Goal: Information Seeking & Learning: Find specific fact

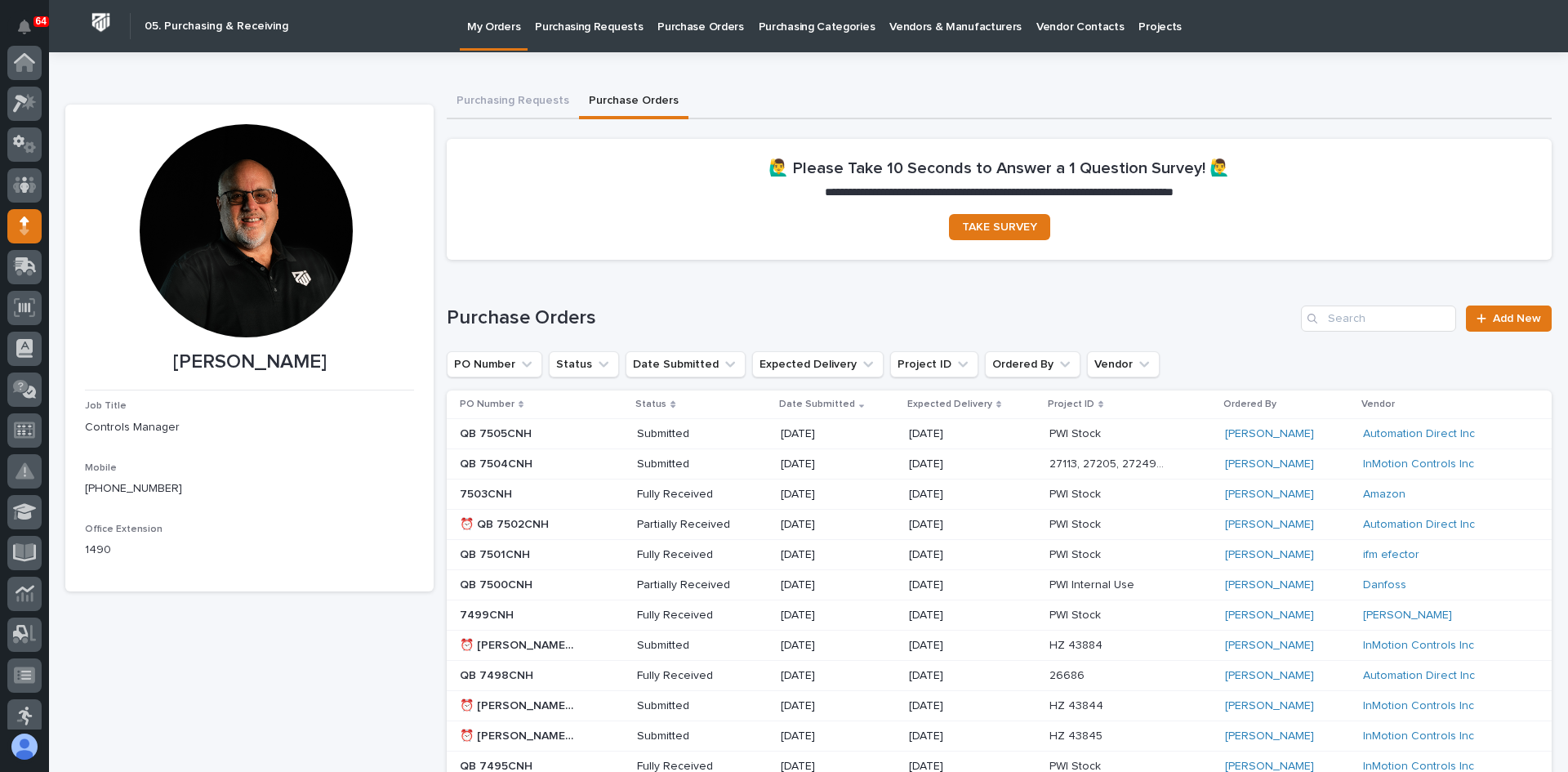
scroll to position [163, 0]
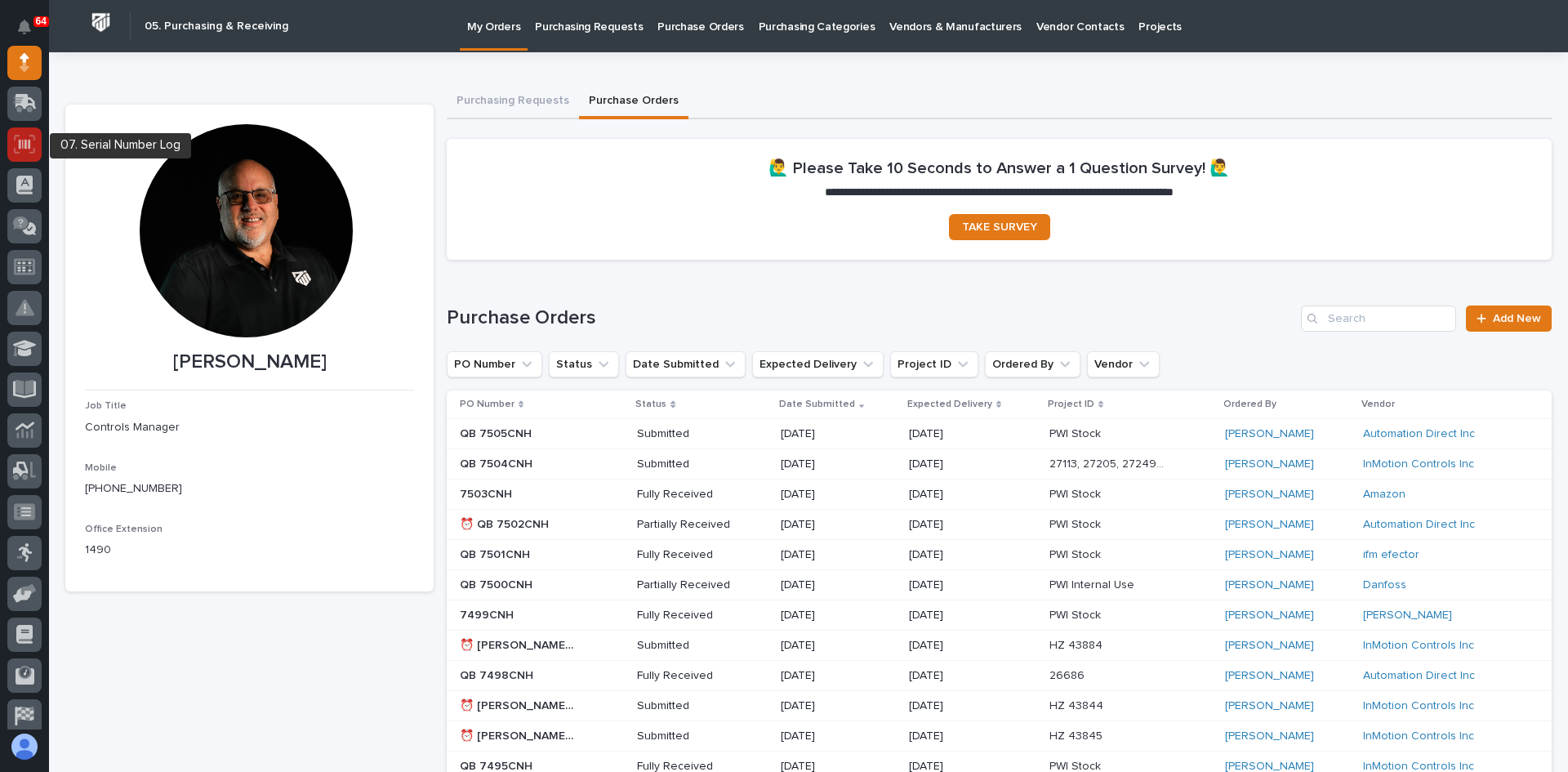
click at [21, 138] on icon at bounding box center [24, 143] width 21 height 19
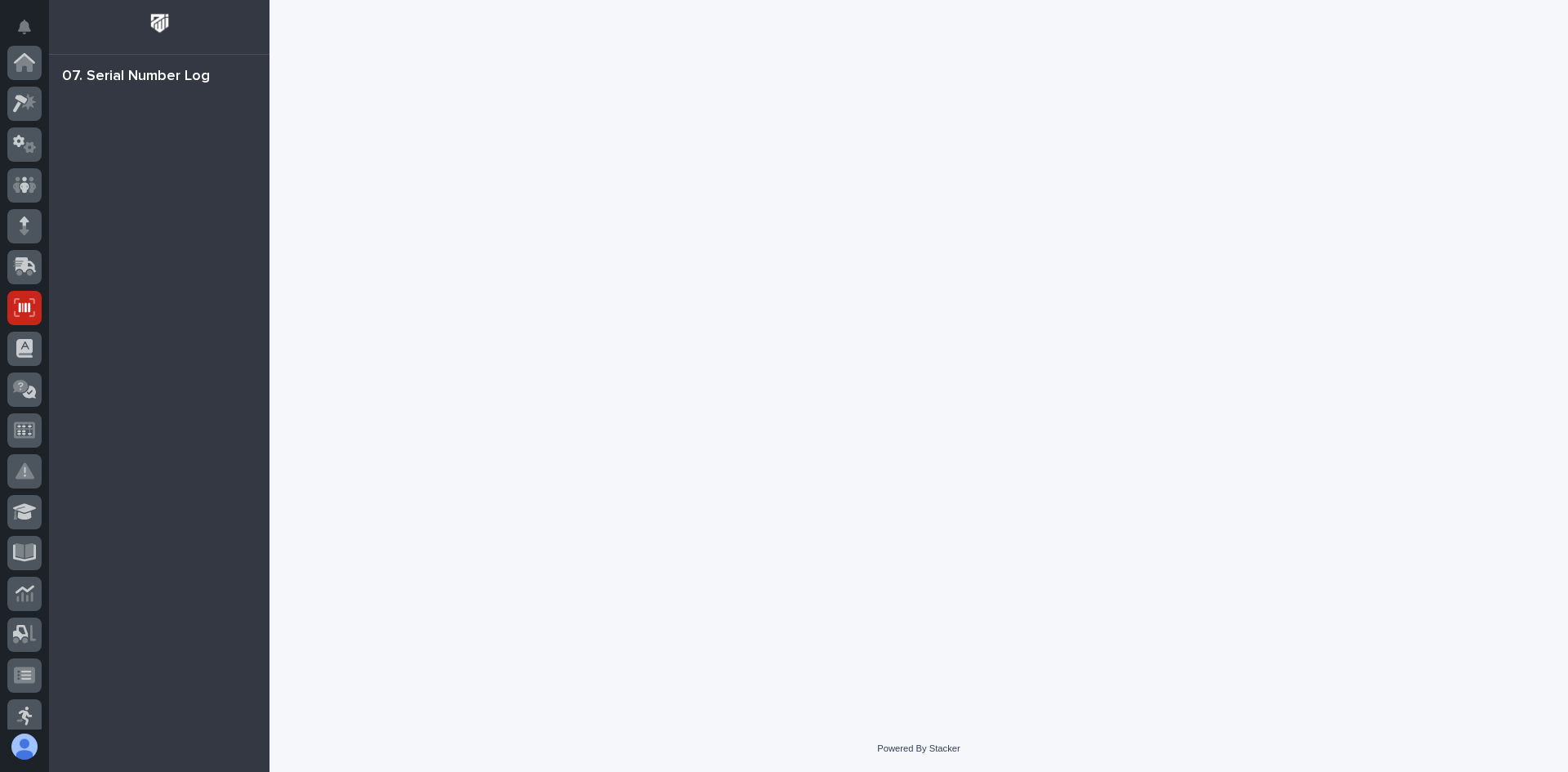
scroll to position [245, 0]
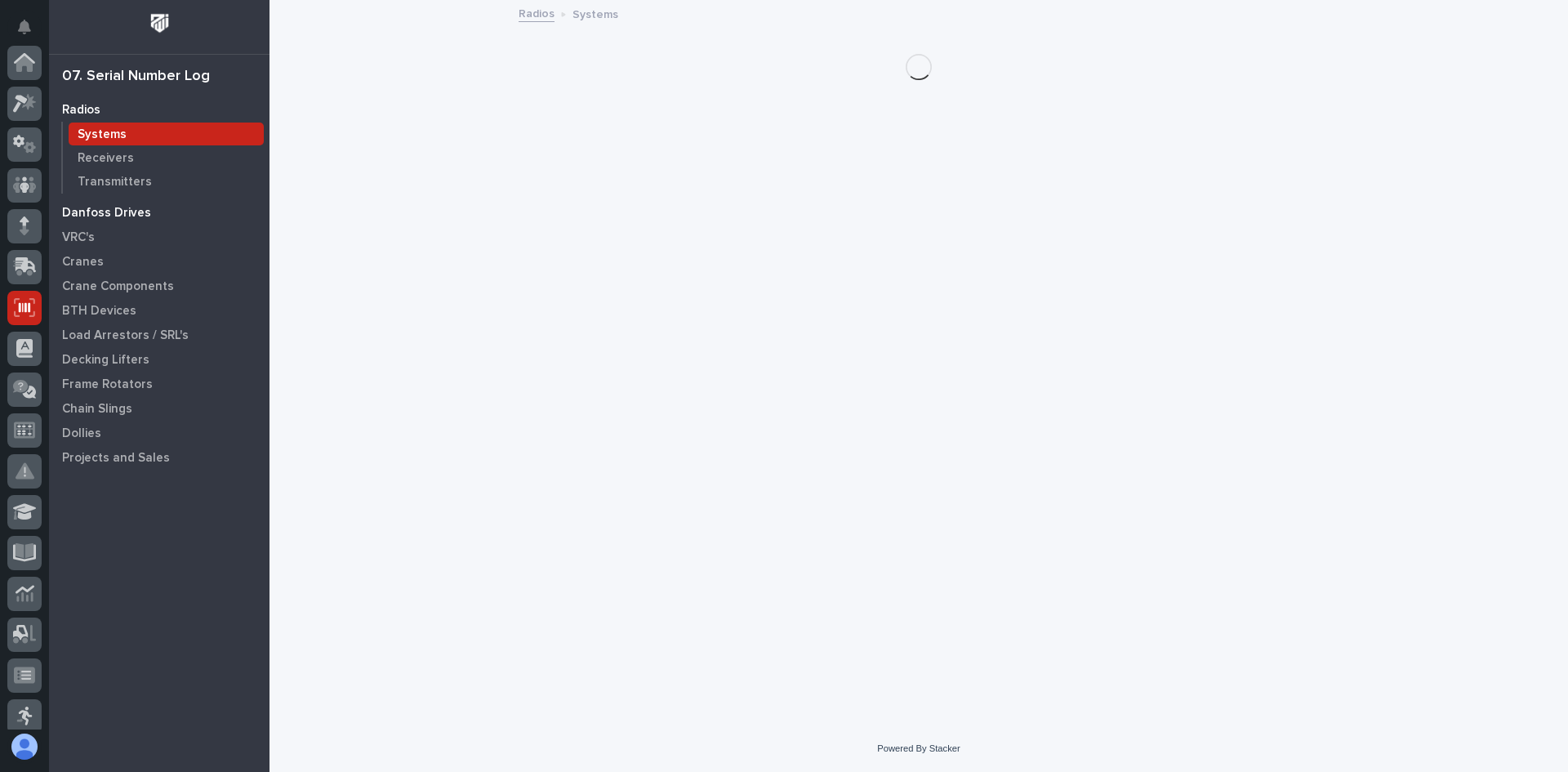
scroll to position [245, 0]
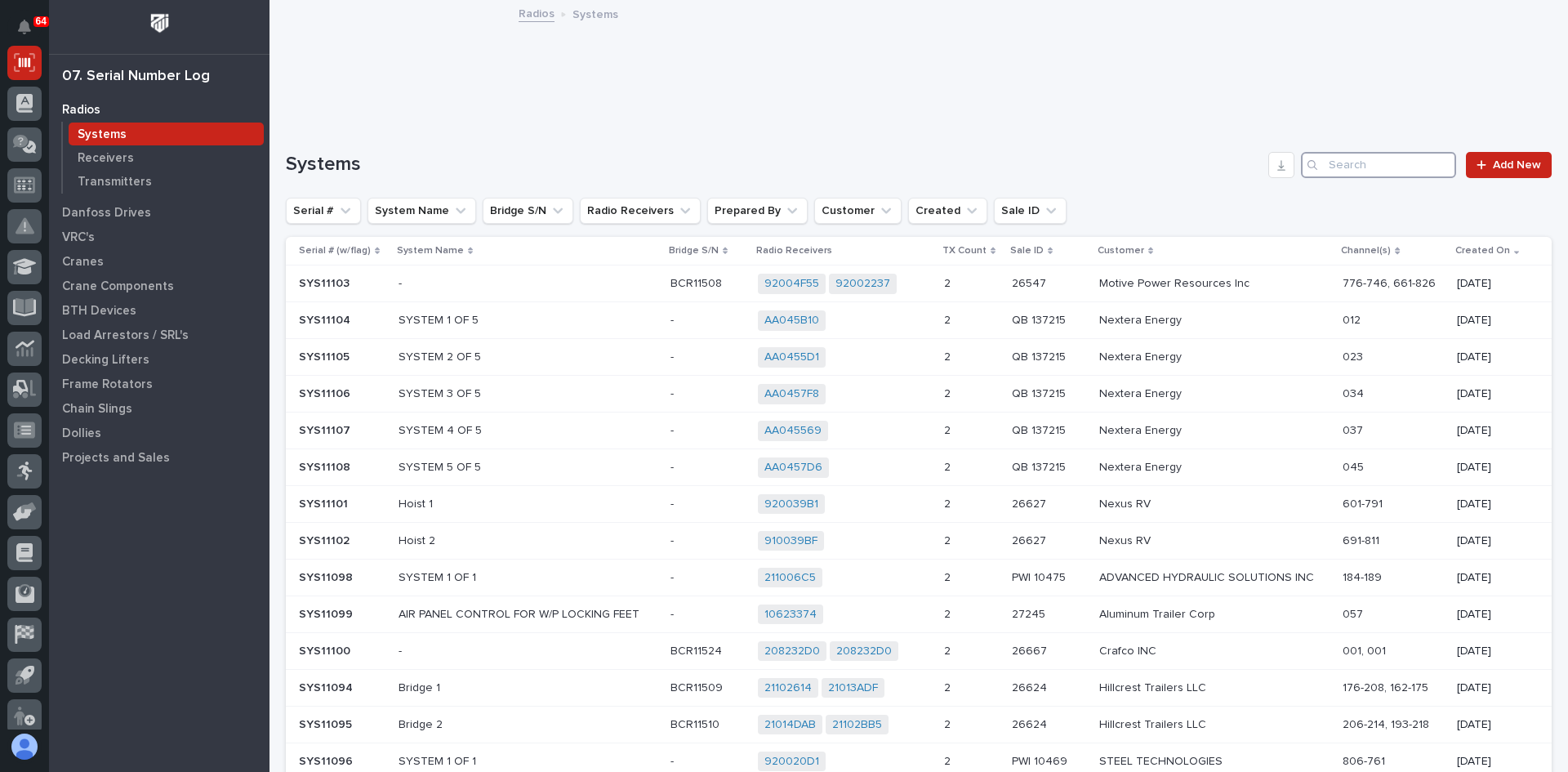
click at [1320, 162] on input "Search" at bounding box center [1379, 165] width 155 height 26
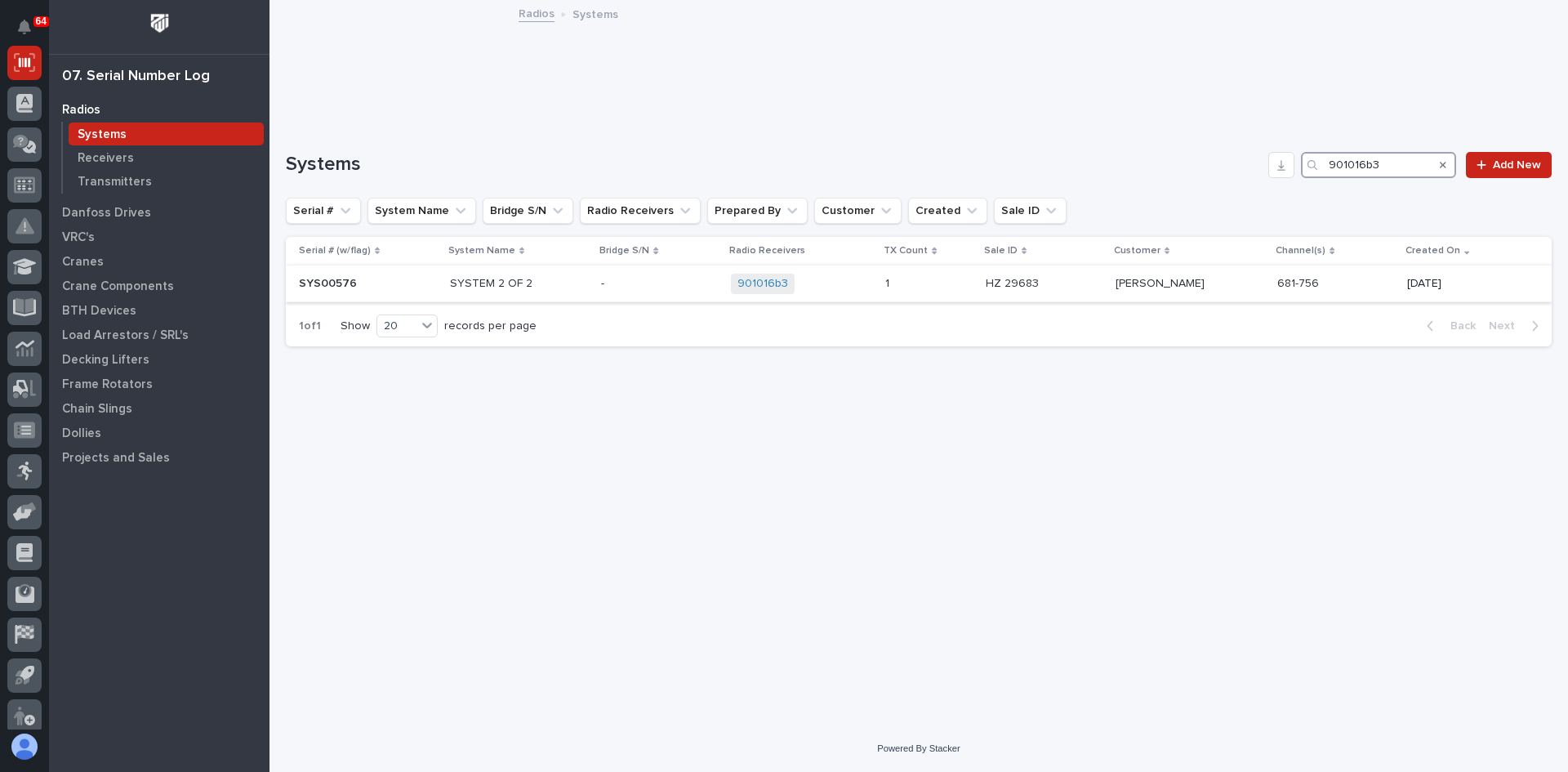
type input "901016b3"
click at [625, 286] on p at bounding box center [659, 284] width 116 height 14
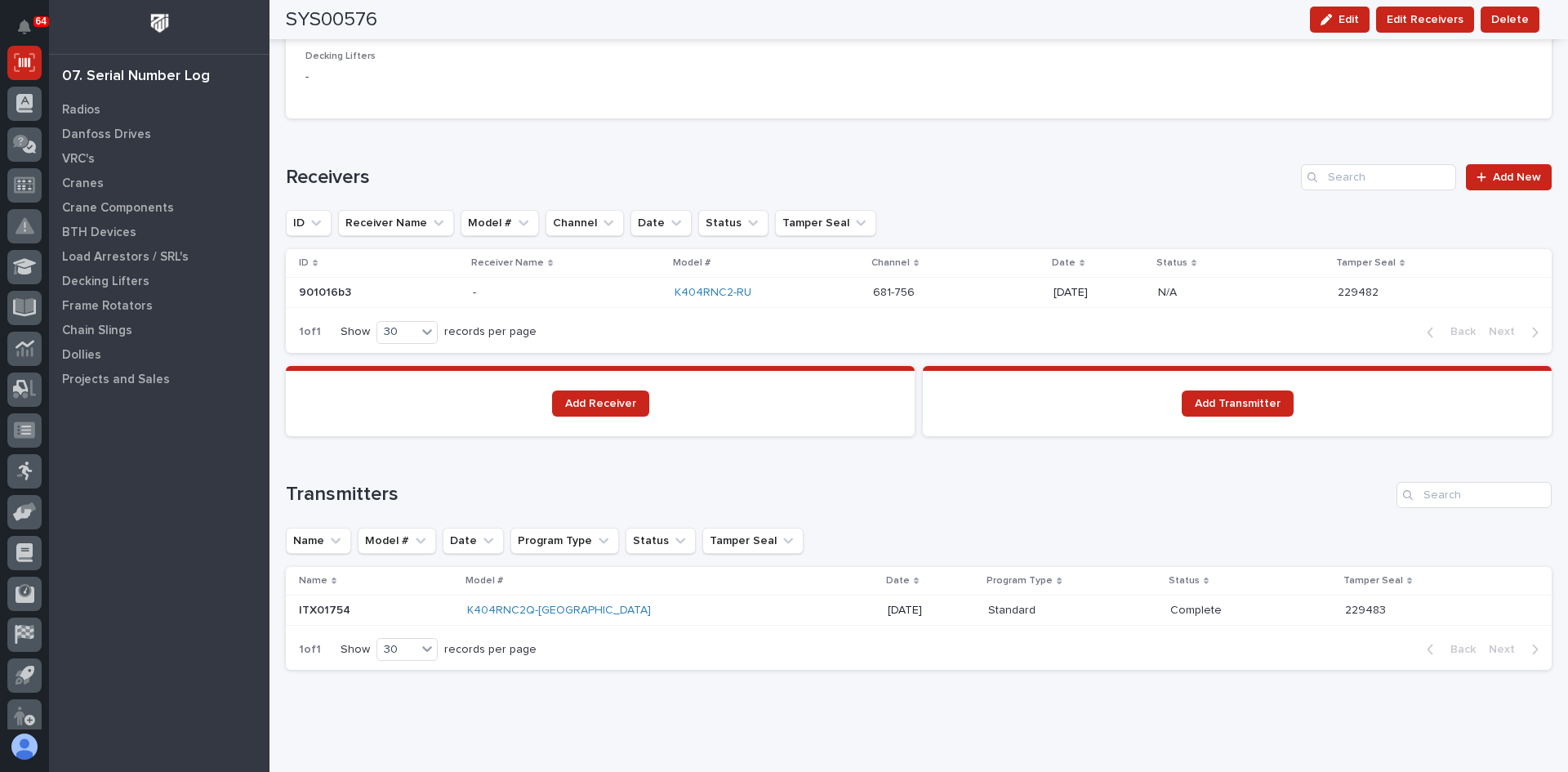
scroll to position [1027, 0]
